Goal: Information Seeking & Learning: Learn about a topic

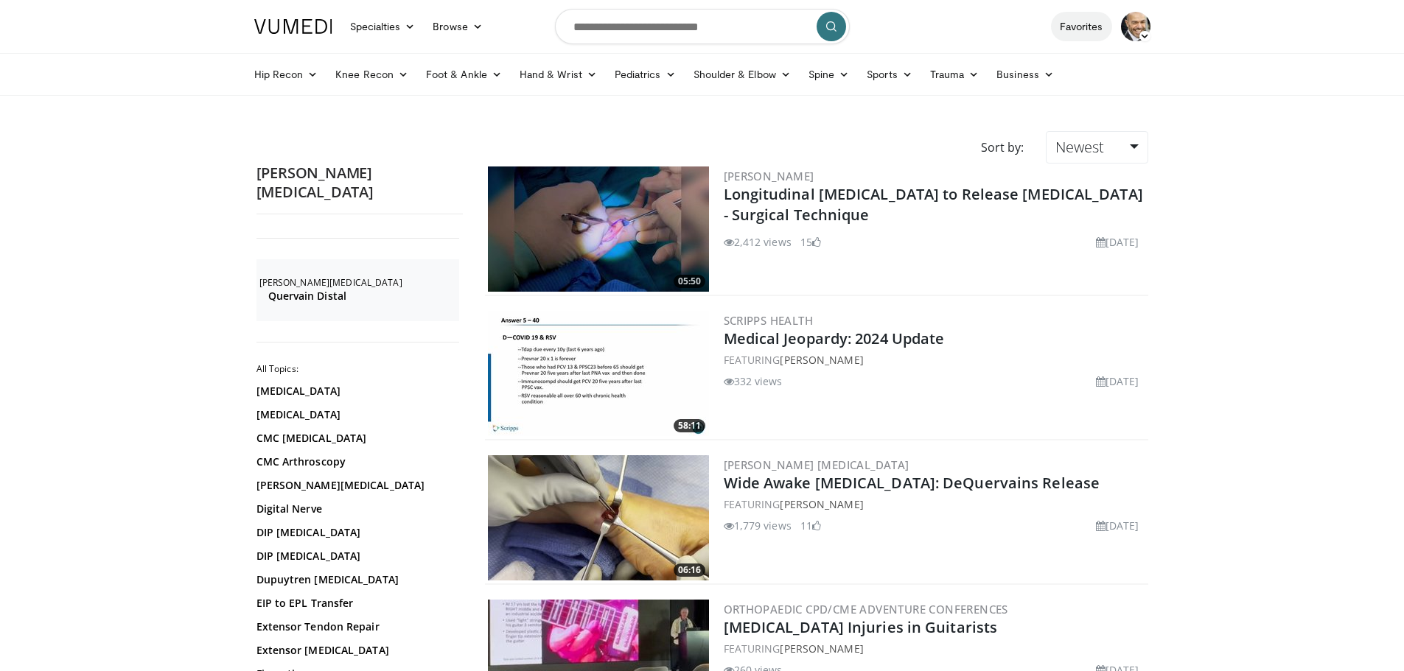
click at [1089, 25] on link "Favorites" at bounding box center [1081, 26] width 61 height 29
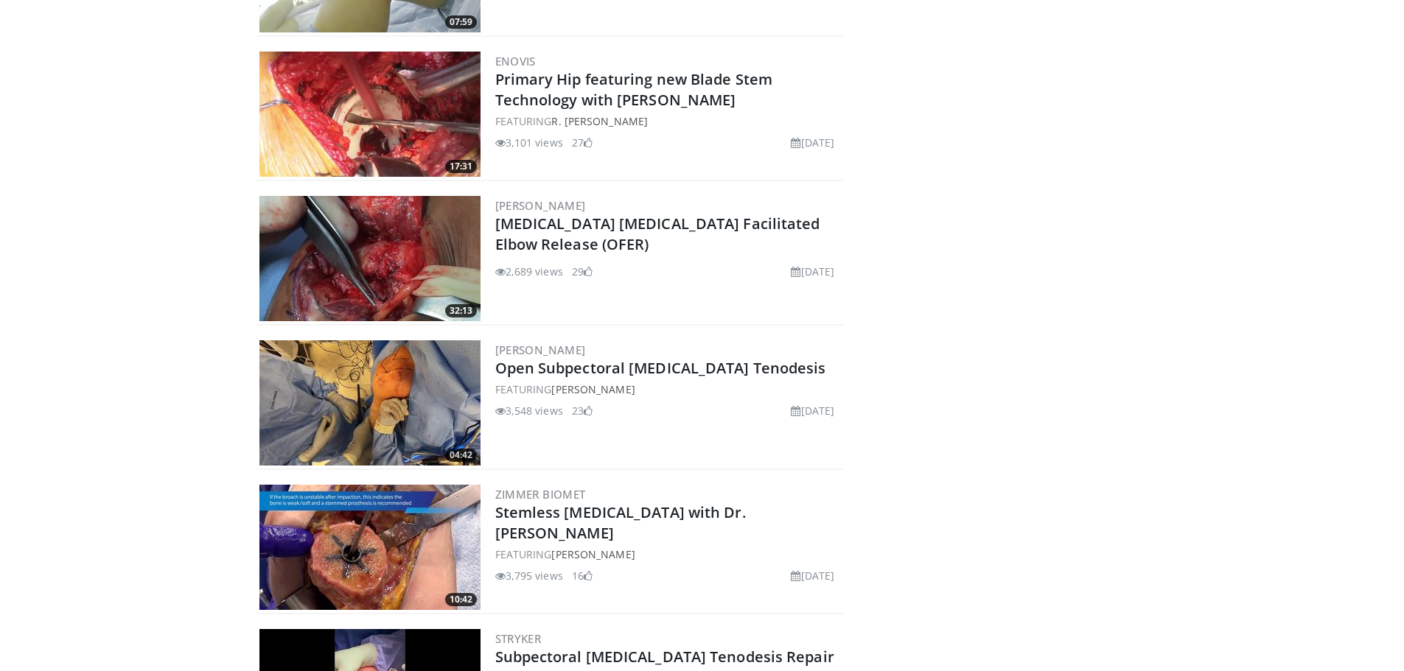
scroll to position [10657, 0]
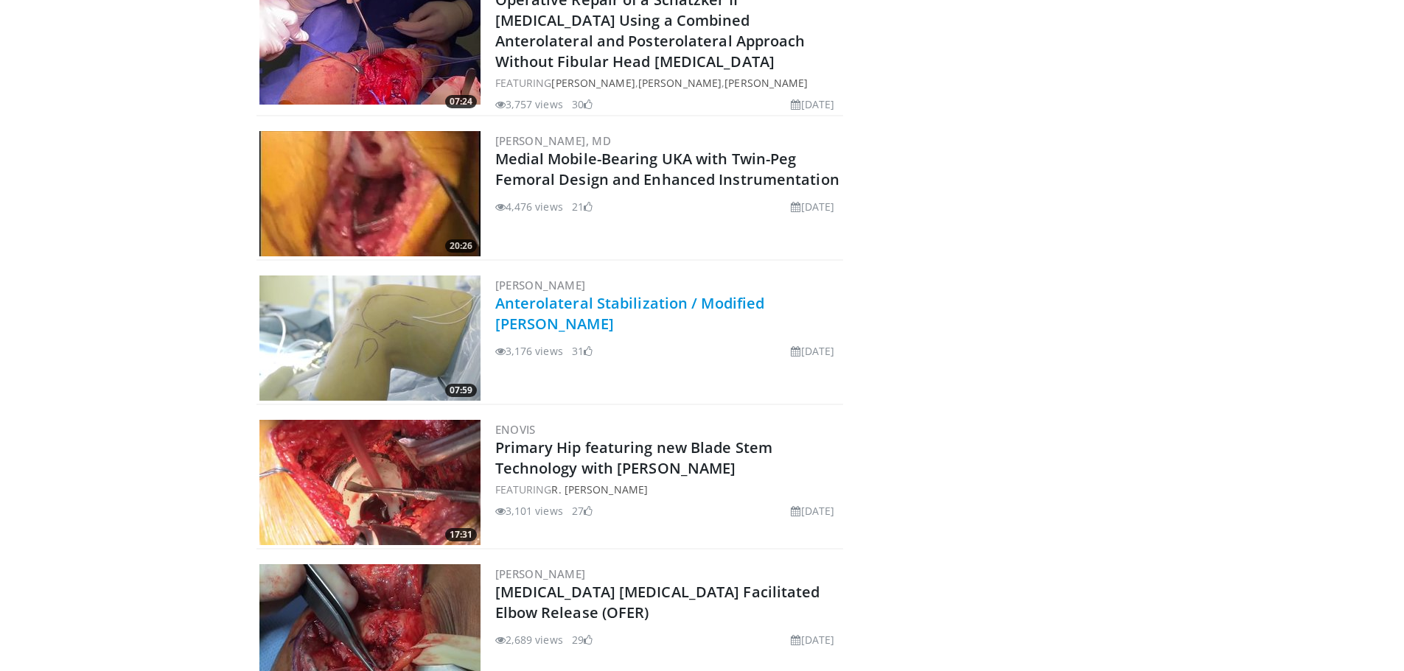
click at [556, 293] on link "Anterolateral Stabilization / Modified [PERSON_NAME]" at bounding box center [630, 313] width 270 height 41
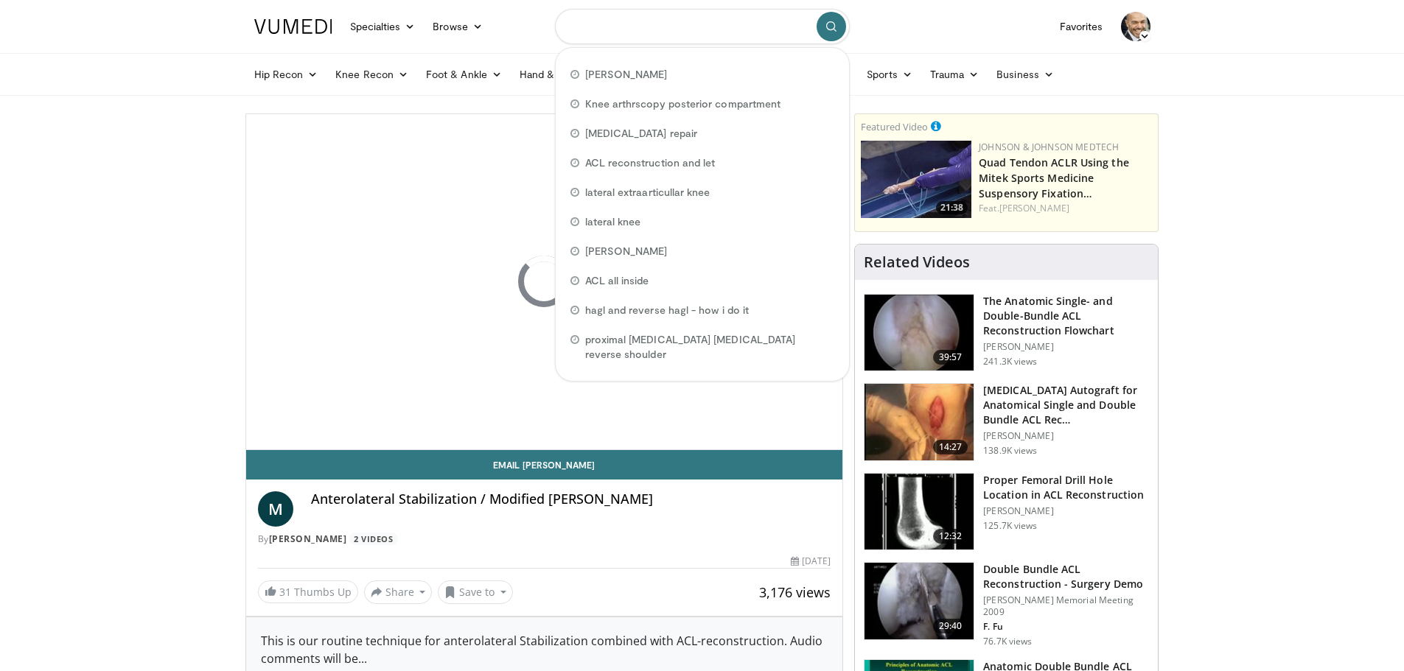
drag, startPoint x: 724, startPoint y: 25, endPoint x: 608, endPoint y: 24, distance: 116.4
click at [608, 24] on input "Search topics, interventions" at bounding box center [702, 26] width 295 height 35
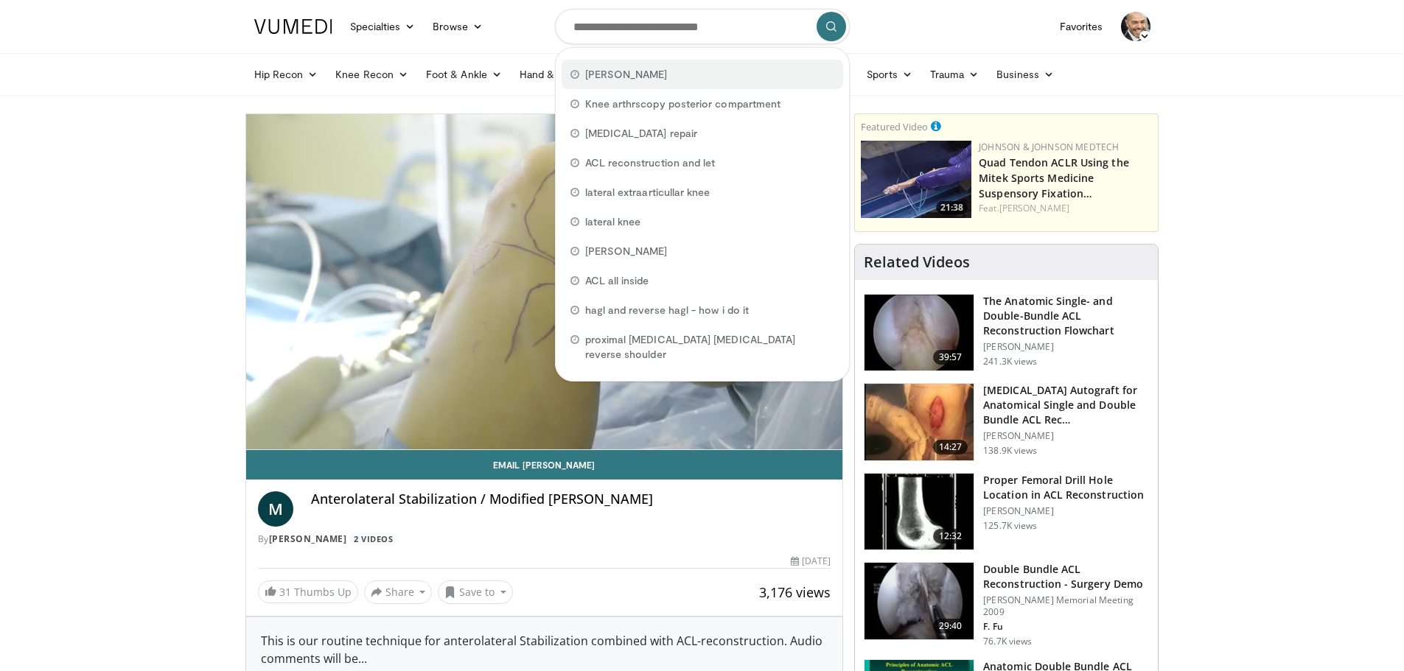
click at [599, 79] on span "[PERSON_NAME]" at bounding box center [626, 74] width 83 height 15
type input "*******"
